Goal: Use online tool/utility

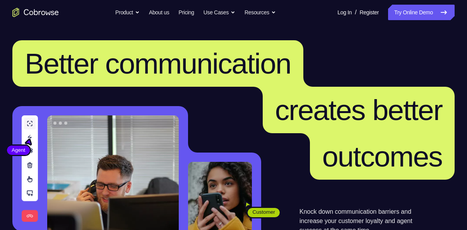
click at [415, 14] on link "Try Online Demo" at bounding box center [421, 12] width 67 height 15
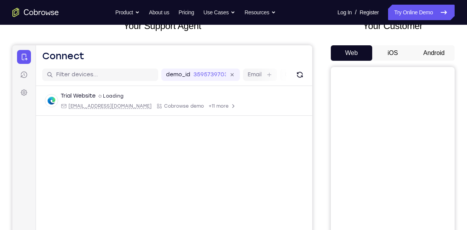
click at [428, 52] on button "Android" at bounding box center [433, 52] width 41 height 15
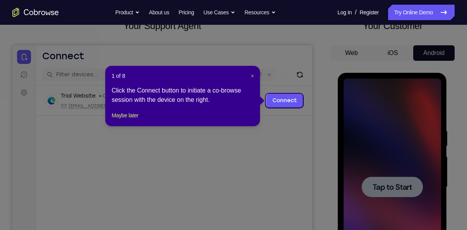
click at [254, 77] on span "×" at bounding box center [252, 76] width 3 height 6
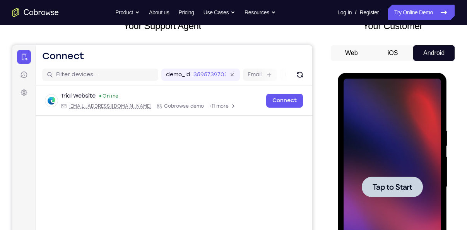
scroll to position [98, 0]
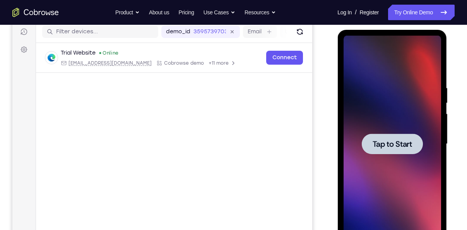
click at [387, 138] on div at bounding box center [391, 143] width 61 height 21
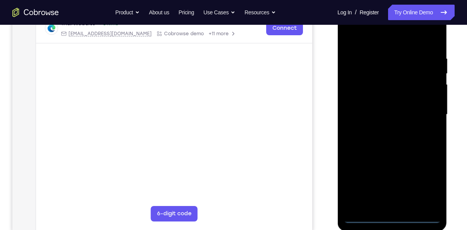
scroll to position [128, 0]
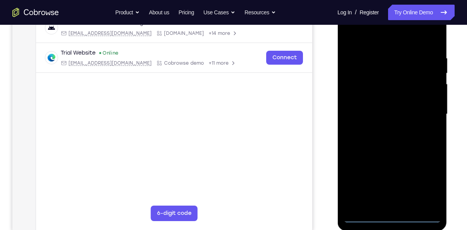
click at [391, 219] on div at bounding box center [391, 114] width 97 height 217
click at [421, 181] on div at bounding box center [391, 114] width 97 height 217
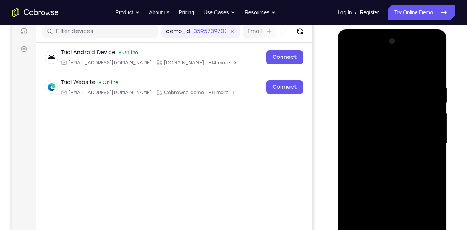
scroll to position [99, 0]
click at [390, 65] on div at bounding box center [391, 143] width 97 height 217
click at [425, 138] on div at bounding box center [391, 143] width 97 height 217
click at [384, 157] on div at bounding box center [391, 143] width 97 height 217
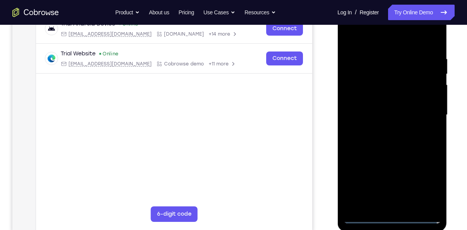
scroll to position [123, 0]
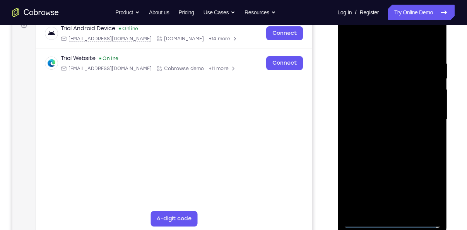
click at [372, 107] on div at bounding box center [391, 119] width 97 height 217
click at [385, 128] on div at bounding box center [391, 119] width 97 height 217
click at [369, 81] on div at bounding box center [391, 119] width 97 height 217
click at [366, 89] on div at bounding box center [391, 119] width 97 height 217
drag, startPoint x: 366, startPoint y: 89, endPoint x: 65, endPoint y: 11, distance: 311.8
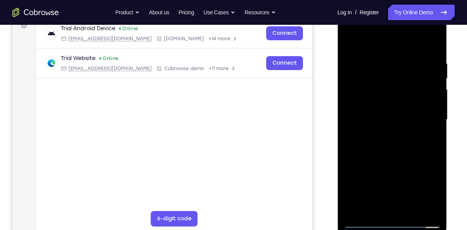
click at [337, 11] on html "Online web based iOS Simulators and Android Emulators. Run iPhone, iPad, Mobile…" at bounding box center [392, 121] width 110 height 232
click at [437, 50] on div at bounding box center [391, 119] width 97 height 217
click at [434, 153] on div at bounding box center [391, 119] width 97 height 217
click at [393, 139] on div at bounding box center [391, 119] width 97 height 217
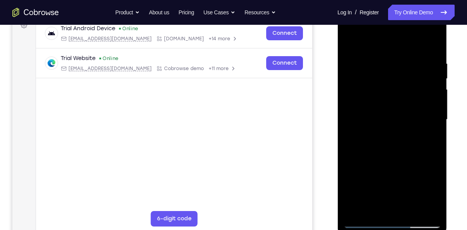
click at [379, 63] on div at bounding box center [391, 119] width 97 height 217
click at [441, 115] on div at bounding box center [391, 120] width 109 height 231
click at [436, 116] on div at bounding box center [391, 119] width 97 height 217
click at [433, 116] on div at bounding box center [391, 119] width 97 height 217
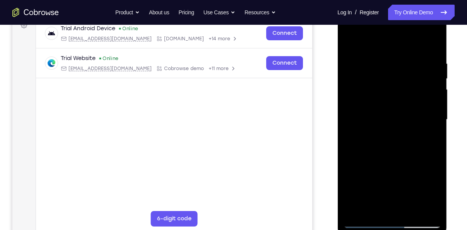
click at [433, 116] on div at bounding box center [391, 119] width 97 height 217
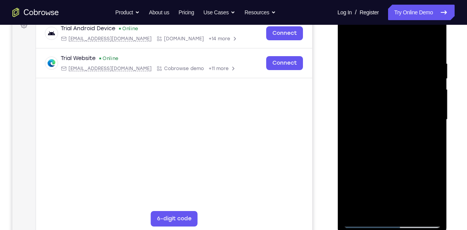
click at [433, 116] on div at bounding box center [391, 119] width 97 height 217
click at [431, 94] on div at bounding box center [391, 119] width 97 height 217
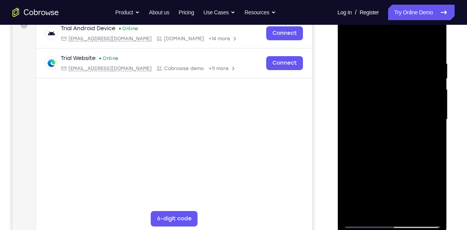
click at [431, 94] on div at bounding box center [391, 119] width 97 height 217
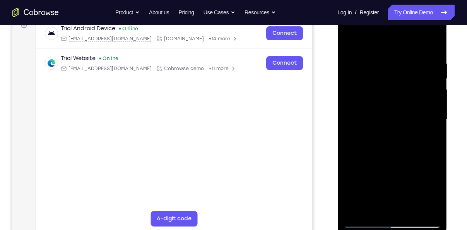
click at [431, 94] on div at bounding box center [391, 119] width 97 height 217
click at [431, 46] on div at bounding box center [391, 119] width 97 height 217
click at [359, 211] on div at bounding box center [391, 119] width 97 height 217
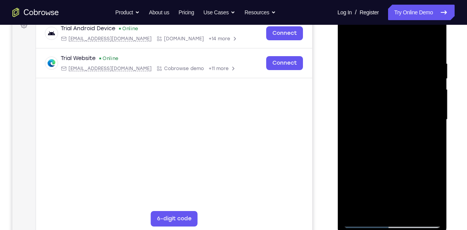
click at [359, 211] on div at bounding box center [391, 119] width 97 height 217
drag, startPoint x: 402, startPoint y: 92, endPoint x: 398, endPoint y: 184, distance: 92.1
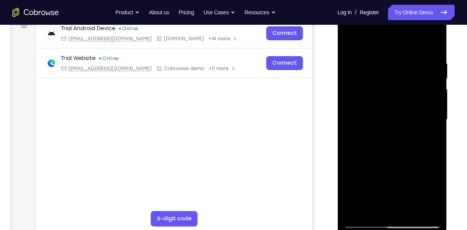
click at [398, 184] on div at bounding box center [391, 119] width 97 height 217
click at [410, 209] on div at bounding box center [391, 119] width 97 height 217
click at [382, 158] on div at bounding box center [391, 119] width 97 height 217
click at [349, 40] on div at bounding box center [391, 119] width 97 height 217
click at [386, 65] on div at bounding box center [391, 119] width 97 height 217
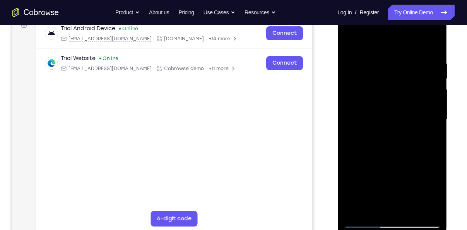
click at [432, 132] on div at bounding box center [391, 119] width 97 height 217
click at [438, 147] on div at bounding box center [391, 119] width 97 height 217
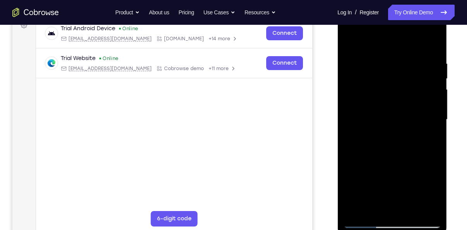
drag, startPoint x: 427, startPoint y: 145, endPoint x: 383, endPoint y: 155, distance: 44.7
click at [383, 155] on div at bounding box center [391, 119] width 97 height 217
click at [427, 145] on div at bounding box center [391, 119] width 97 height 217
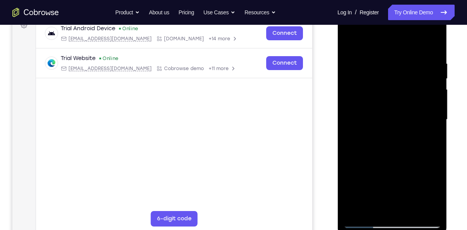
click at [427, 145] on div at bounding box center [391, 119] width 97 height 217
click at [430, 43] on div at bounding box center [391, 119] width 97 height 217
click at [404, 57] on div at bounding box center [391, 119] width 97 height 217
click at [431, 39] on div at bounding box center [391, 119] width 97 height 217
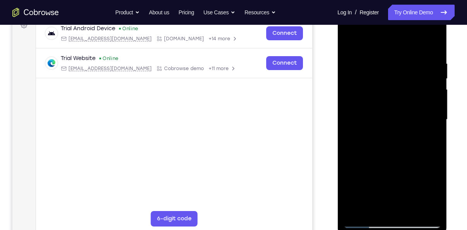
click at [430, 42] on div at bounding box center [391, 119] width 97 height 217
drag, startPoint x: 389, startPoint y: 132, endPoint x: 383, endPoint y: 74, distance: 58.4
click at [383, 74] on div at bounding box center [391, 119] width 97 height 217
click at [435, 93] on div at bounding box center [391, 119] width 97 height 217
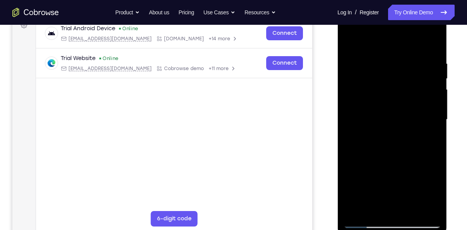
click at [435, 93] on div at bounding box center [391, 119] width 97 height 217
drag, startPoint x: 403, startPoint y: 148, endPoint x: 399, endPoint y: 89, distance: 59.3
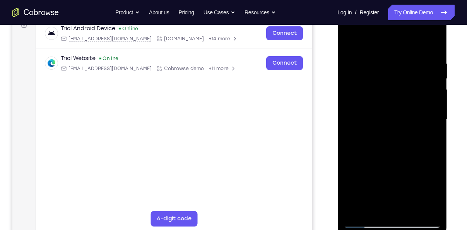
click at [399, 89] on div at bounding box center [391, 119] width 97 height 217
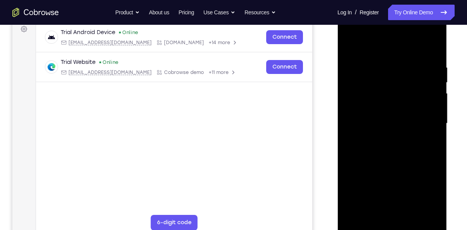
scroll to position [118, 0]
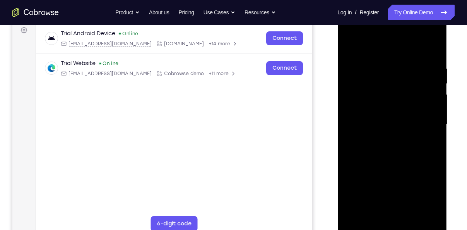
drag, startPoint x: 396, startPoint y: 155, endPoint x: 383, endPoint y: 110, distance: 46.7
click at [383, 110] on div at bounding box center [391, 124] width 97 height 217
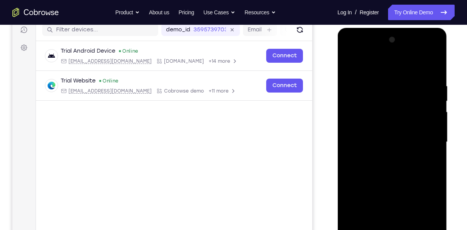
scroll to position [99, 0]
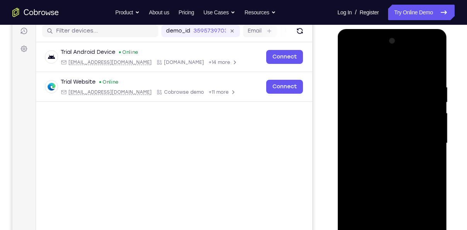
drag, startPoint x: 393, startPoint y: 194, endPoint x: 378, endPoint y: 108, distance: 87.6
click at [378, 108] on div at bounding box center [391, 143] width 97 height 217
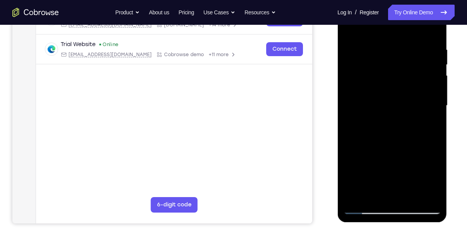
scroll to position [137, 0]
click at [411, 191] on div at bounding box center [391, 105] width 97 height 217
click at [350, 27] on div at bounding box center [391, 105] width 97 height 217
drag, startPoint x: 370, startPoint y: 134, endPoint x: 362, endPoint y: 60, distance: 74.0
click at [362, 60] on div at bounding box center [391, 105] width 97 height 217
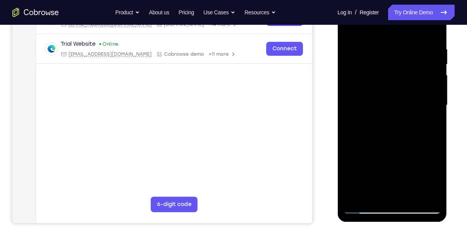
drag, startPoint x: 378, startPoint y: 106, endPoint x: 373, endPoint y: 26, distance: 80.3
click at [373, 26] on div at bounding box center [391, 105] width 97 height 217
drag, startPoint x: 388, startPoint y: 132, endPoint x: 390, endPoint y: 21, distance: 111.4
click at [390, 21] on div at bounding box center [391, 105] width 97 height 217
drag, startPoint x: 389, startPoint y: 124, endPoint x: 382, endPoint y: 46, distance: 78.8
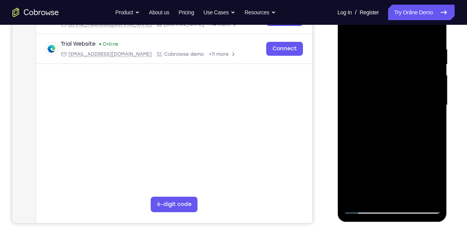
click at [382, 46] on div at bounding box center [391, 105] width 97 height 217
drag, startPoint x: 383, startPoint y: 120, endPoint x: 379, endPoint y: 82, distance: 38.5
click at [379, 82] on div at bounding box center [391, 105] width 97 height 217
drag, startPoint x: 380, startPoint y: 136, endPoint x: 377, endPoint y: 97, distance: 38.8
click at [377, 97] on div at bounding box center [391, 105] width 97 height 217
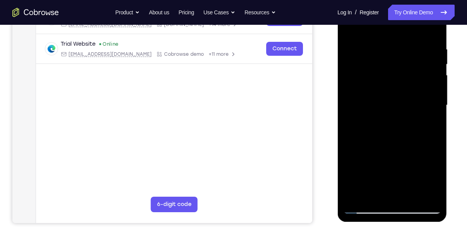
drag, startPoint x: 390, startPoint y: 125, endPoint x: 395, endPoint y: 80, distance: 45.9
click at [395, 80] on div at bounding box center [391, 105] width 97 height 217
drag, startPoint x: 397, startPoint y: 145, endPoint x: 391, endPoint y: 65, distance: 79.9
click at [391, 65] on div at bounding box center [391, 105] width 97 height 217
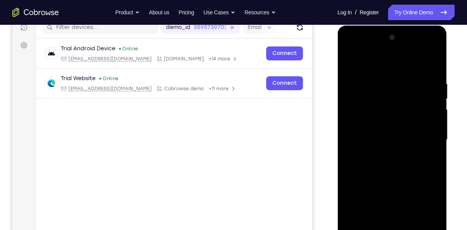
scroll to position [97, 0]
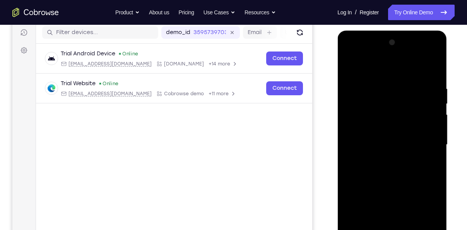
drag, startPoint x: 394, startPoint y: 159, endPoint x: 391, endPoint y: 146, distance: 13.5
click at [391, 146] on div at bounding box center [391, 144] width 97 height 217
drag, startPoint x: 390, startPoint y: 185, endPoint x: 386, endPoint y: 126, distance: 59.3
click at [386, 126] on div at bounding box center [391, 144] width 97 height 217
drag, startPoint x: 386, startPoint y: 200, endPoint x: 378, endPoint y: 129, distance: 71.3
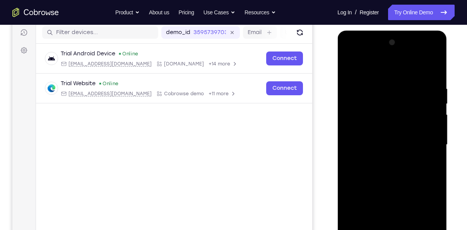
click at [378, 129] on div at bounding box center [391, 144] width 97 height 217
drag, startPoint x: 384, startPoint y: 185, endPoint x: 382, endPoint y: 86, distance: 99.1
click at [382, 86] on div at bounding box center [391, 144] width 97 height 217
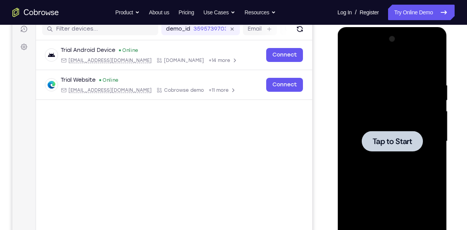
scroll to position [101, 0]
